Goal: Information Seeking & Learning: Learn about a topic

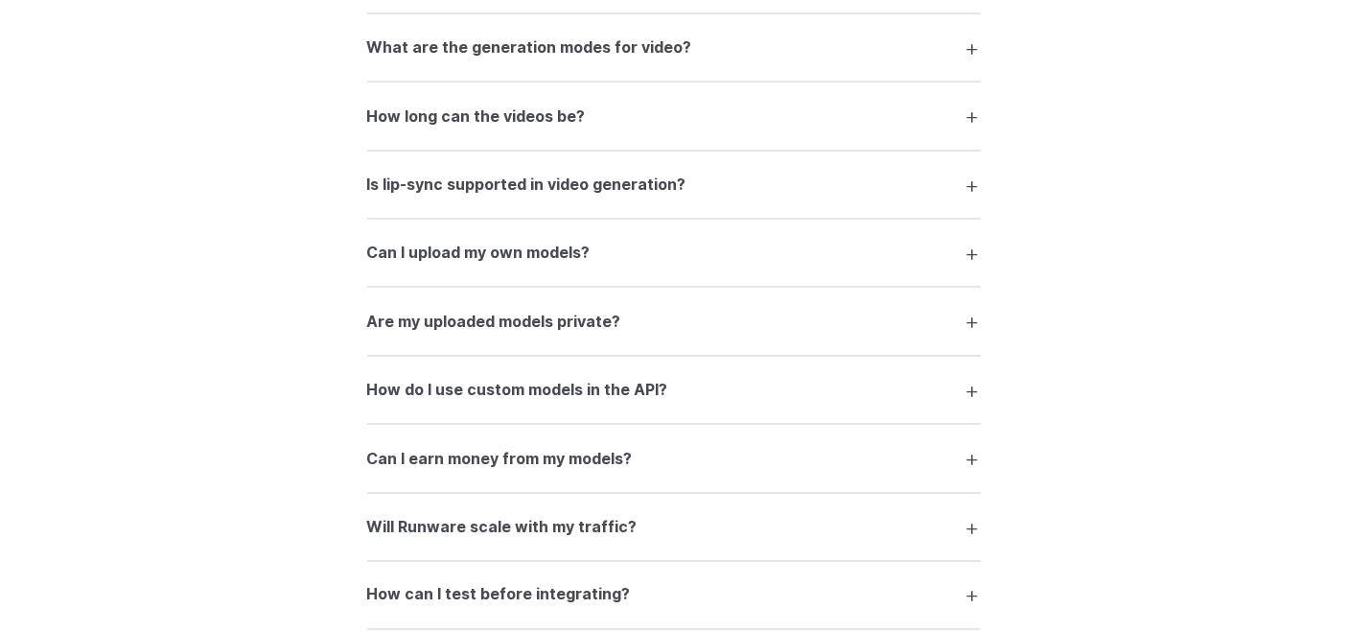
scroll to position [3073, 0]
drag, startPoint x: 565, startPoint y: 288, endPoint x: 558, endPoint y: 265, distance: 24.0
click at [558, 265] on details "Can I upload my own models? Yes. You can upload custom checkpoints, LoRAs, Cont…" at bounding box center [674, 255] width 614 height 68
click at [558, 265] on h3 "Can I upload my own models?" at bounding box center [478, 255] width 223 height 25
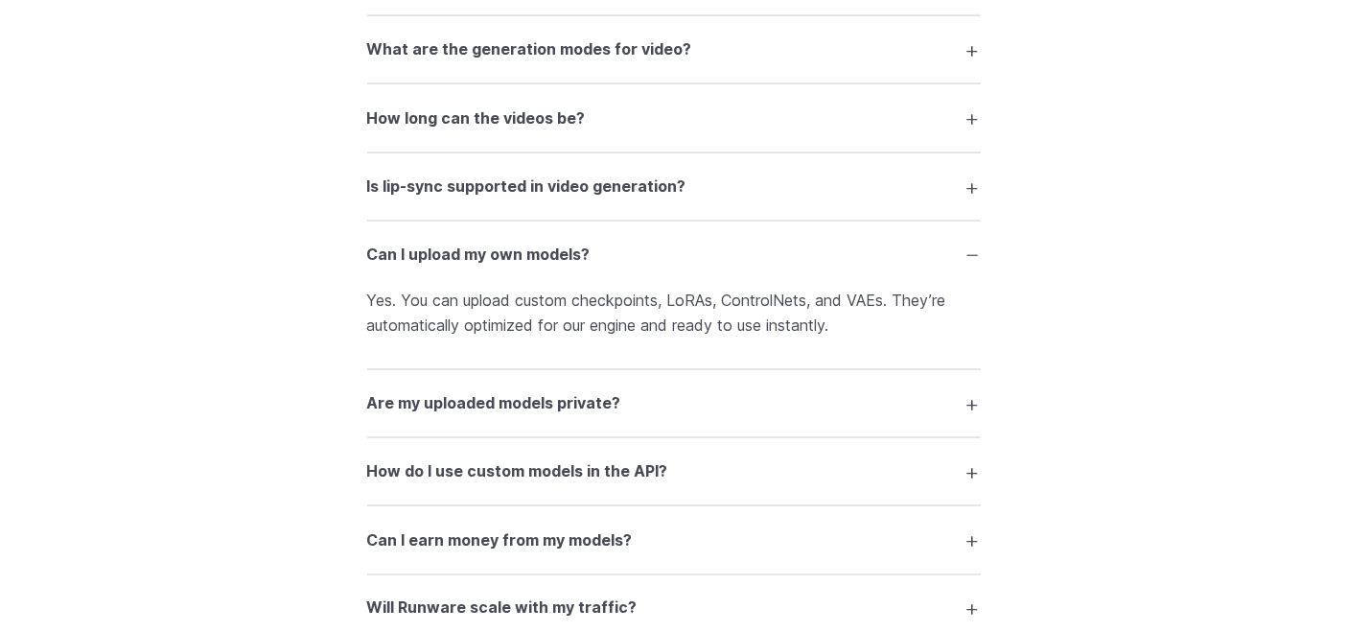
click at [558, 265] on h3 "Can I upload my own models?" at bounding box center [478, 255] width 223 height 25
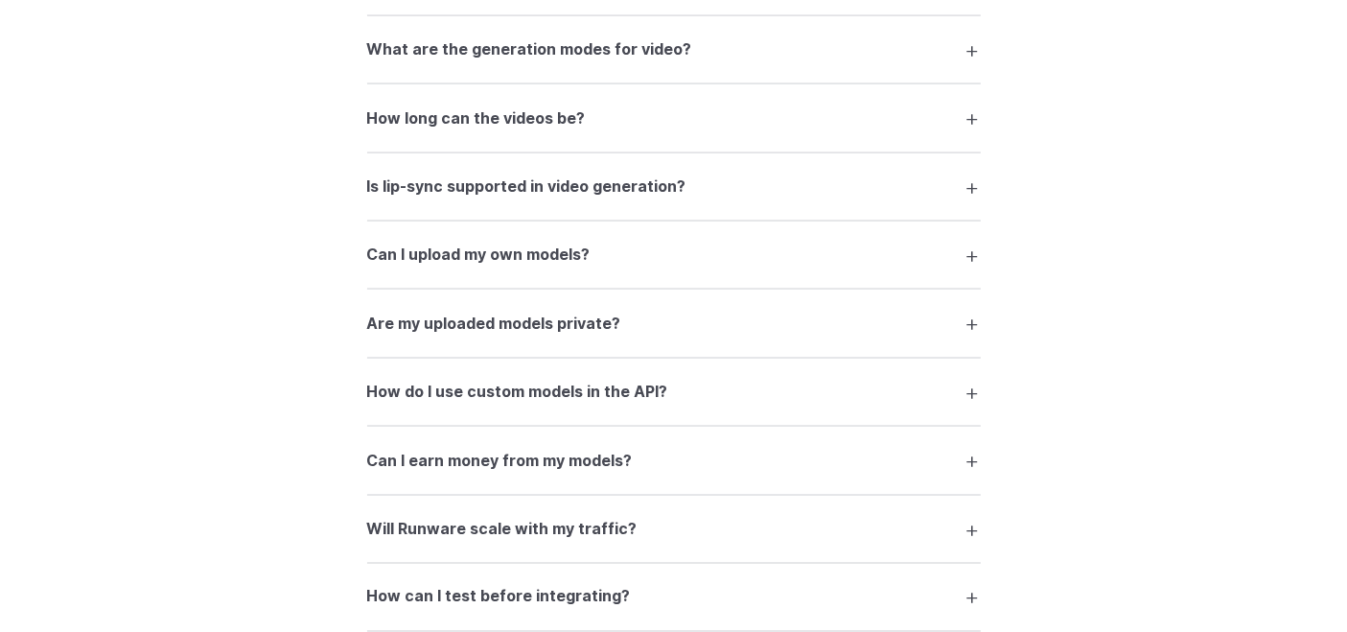
click at [558, 265] on h3 "Can I upload my own models?" at bounding box center [478, 255] width 223 height 25
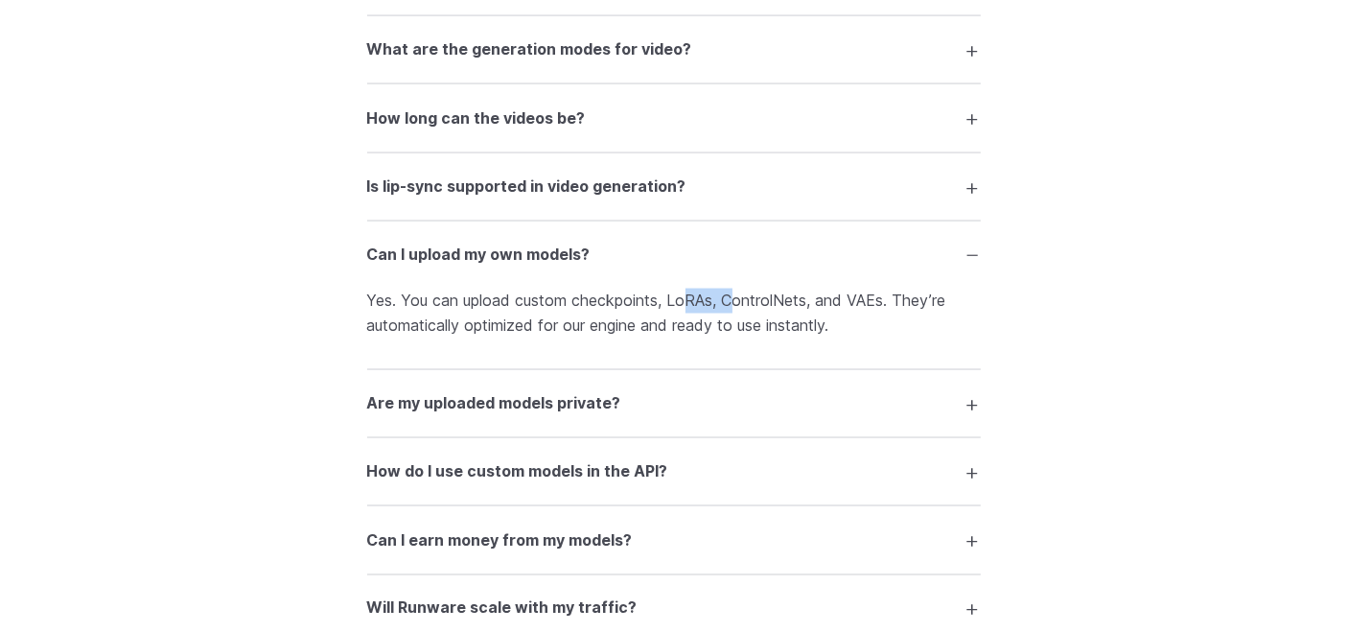
drag, startPoint x: 691, startPoint y: 320, endPoint x: 769, endPoint y: 314, distance: 77.9
click at [769, 314] on p "Yes. You can upload custom checkpoints, LoRAs, ControlNets, and VAEs. They’re a…" at bounding box center [674, 313] width 614 height 49
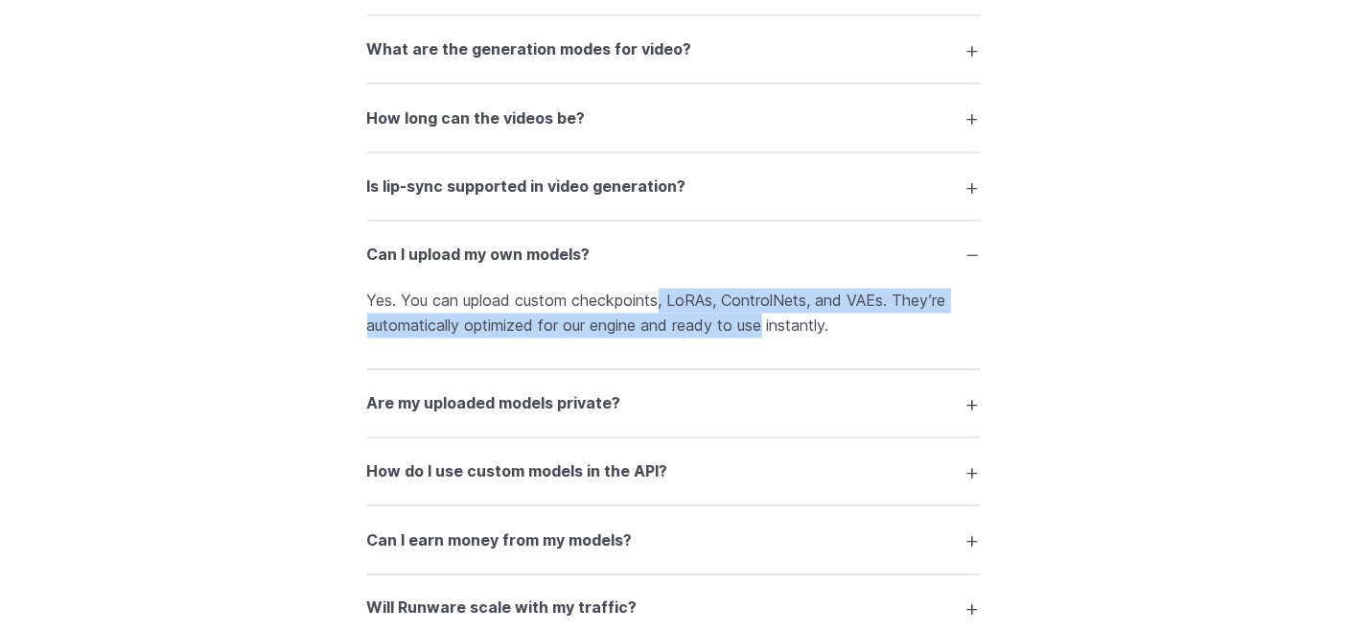
drag, startPoint x: 661, startPoint y: 291, endPoint x: 841, endPoint y: 358, distance: 192.0
click at [841, 358] on details "Can I upload my own models? Yes. You can upload custom checkpoints, LoRAs, Cont…" at bounding box center [674, 295] width 614 height 149
drag, startPoint x: 841, startPoint y: 358, endPoint x: 516, endPoint y: 290, distance: 331.9
click at [516, 290] on details "Can I upload my own models? Yes. You can upload custom checkpoints, LoRAs, Cont…" at bounding box center [674, 295] width 614 height 149
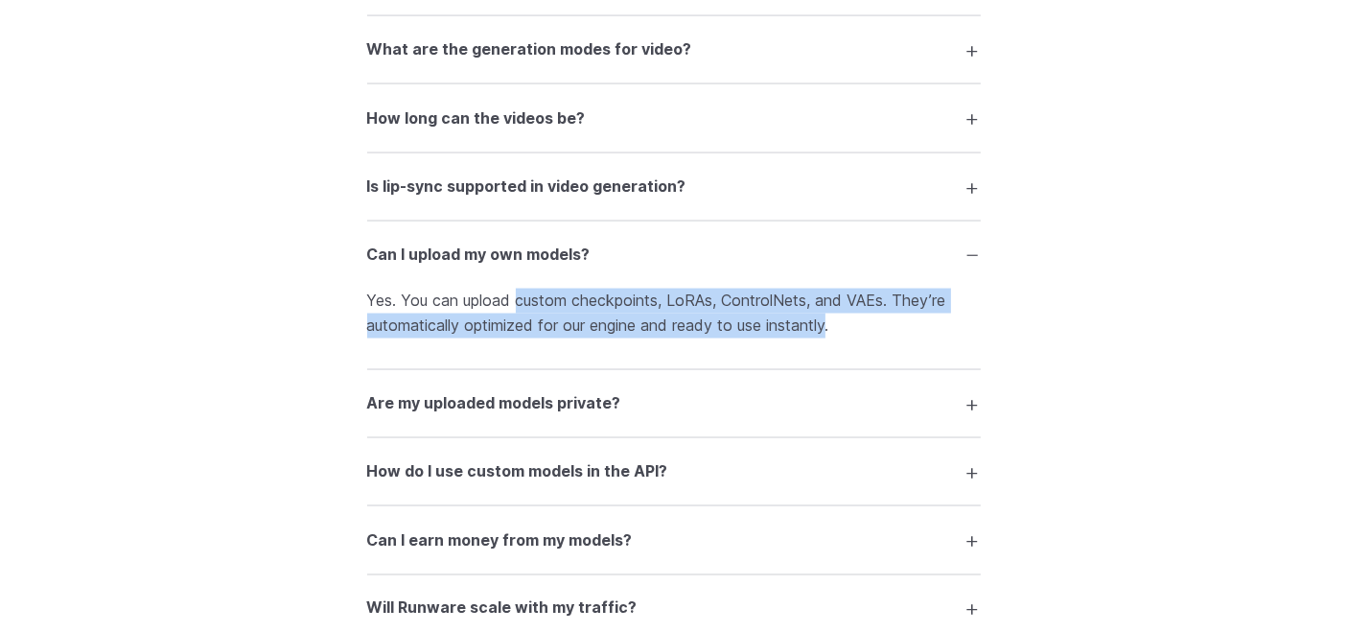
click at [516, 290] on details "Can I upload my own models? Yes. You can upload custom checkpoints, LoRAs, Cont…" at bounding box center [674, 295] width 614 height 149
drag, startPoint x: 516, startPoint y: 290, endPoint x: 736, endPoint y: 395, distance: 244.0
click at [736, 395] on div "What is Runware and what can I do with it? Runware is a high-performance AI inf…" at bounding box center [674, 22] width 614 height 1517
click at [736, 395] on details "Are my uploaded models private? You can choose. Models can be private to your o…" at bounding box center [674, 404] width 614 height 68
